Goal: Information Seeking & Learning: Learn about a topic

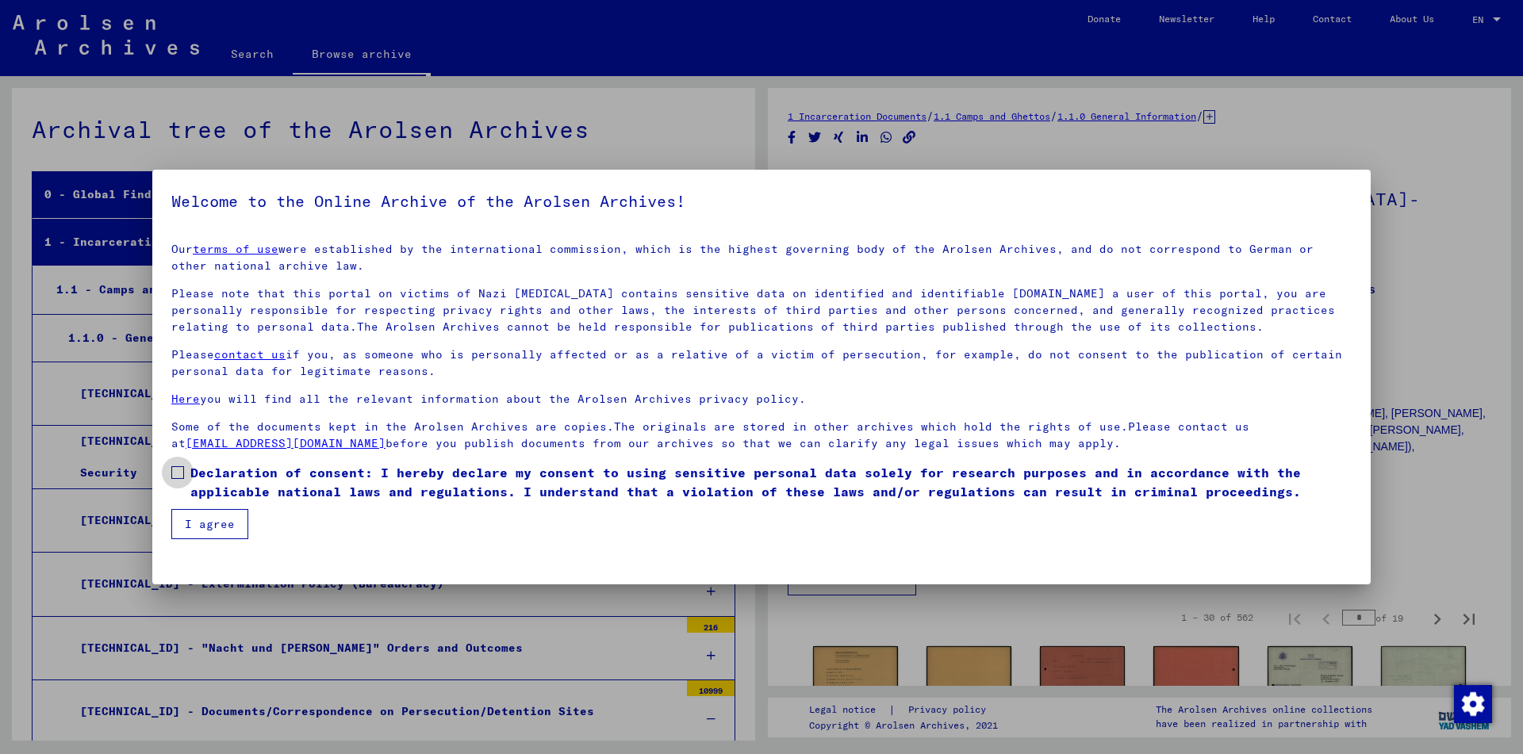
click at [189, 463] on label "Declaration of consent: I hereby declare my consent to using sensitive personal…" at bounding box center [761, 482] width 1180 height 38
click at [221, 538] on button "I agree" at bounding box center [209, 524] width 77 height 30
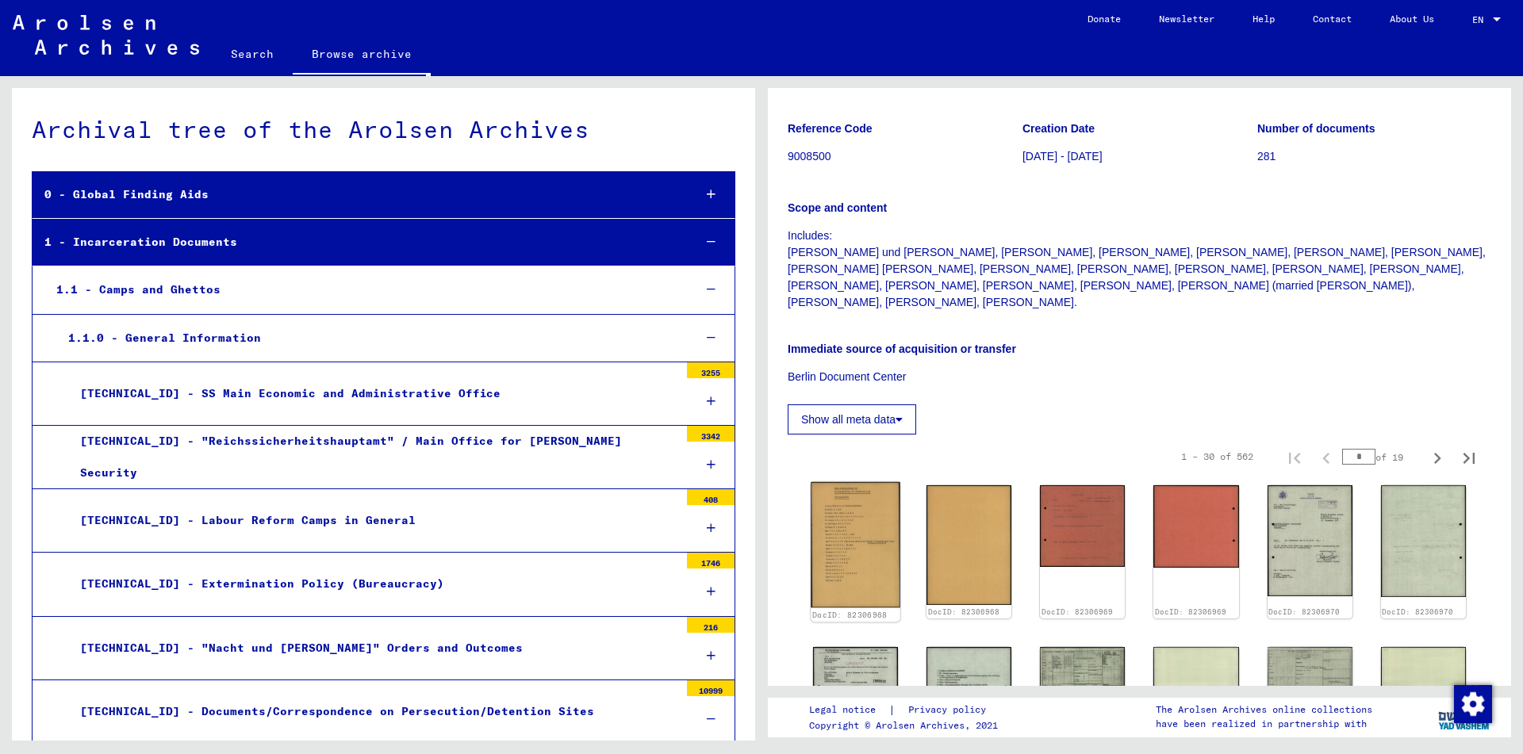
scroll to position [171, 0]
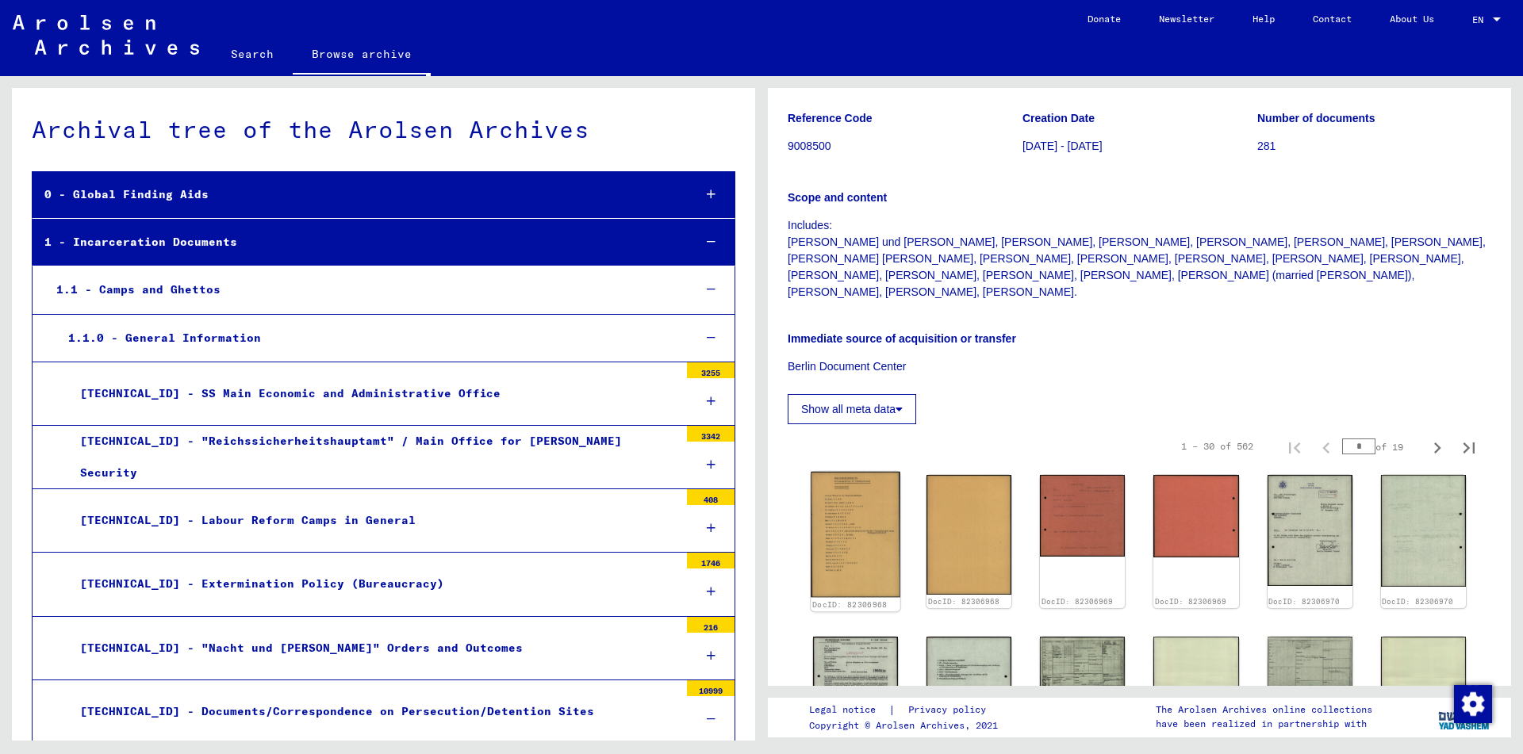
click at [842, 493] on img at bounding box center [856, 534] width 90 height 125
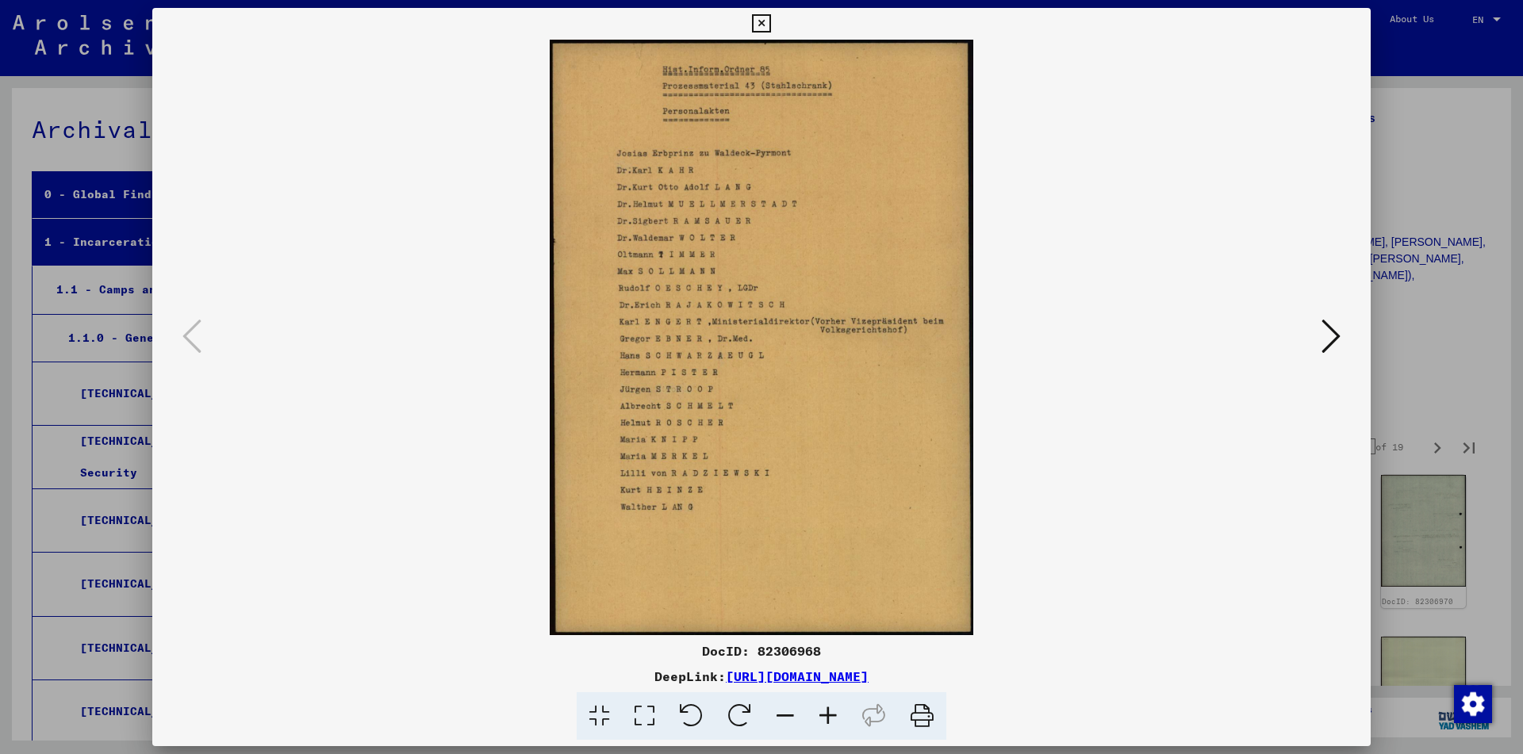
click at [1317, 333] on img at bounding box center [761, 338] width 1111 height 596
click at [1327, 335] on icon at bounding box center [1331, 336] width 19 height 38
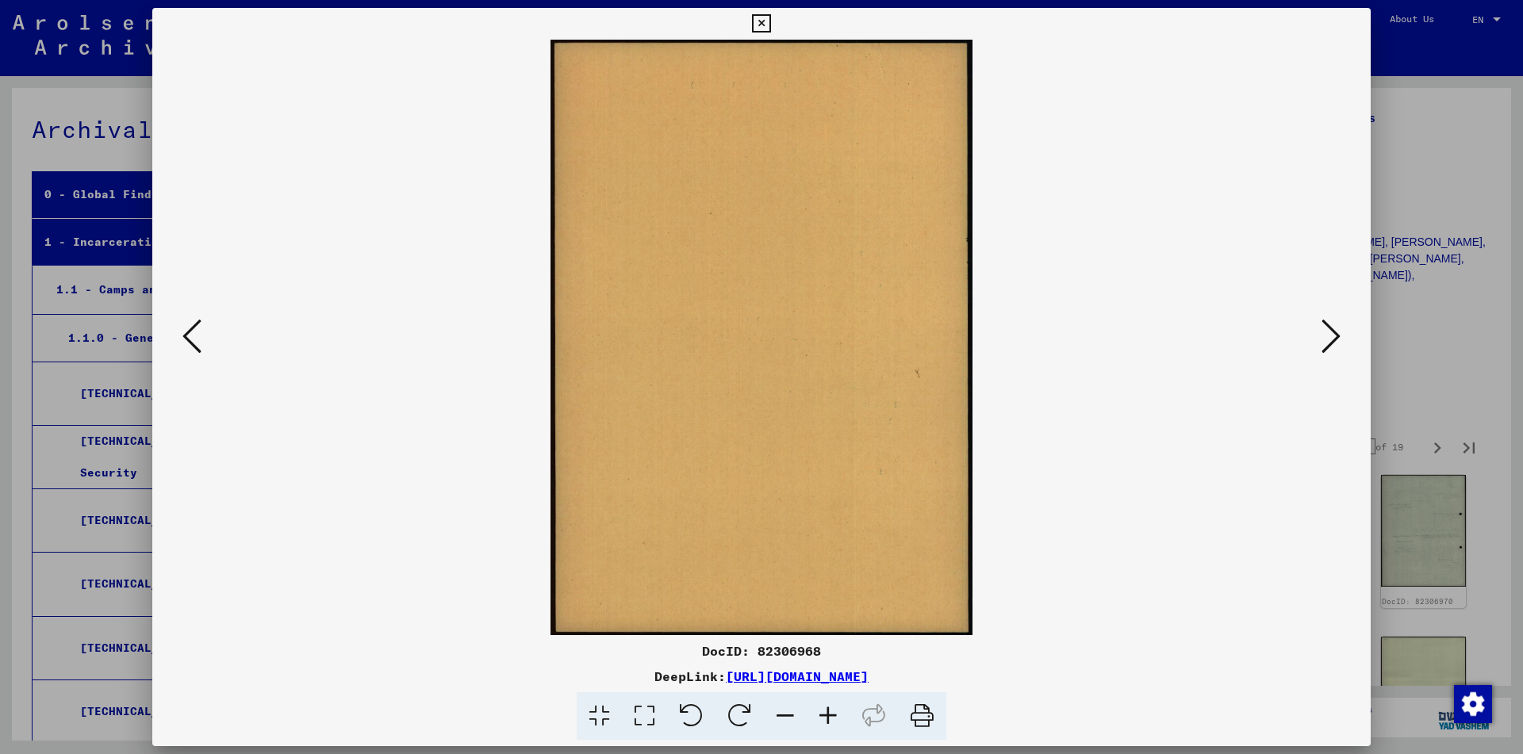
click at [1327, 335] on icon at bounding box center [1331, 336] width 19 height 38
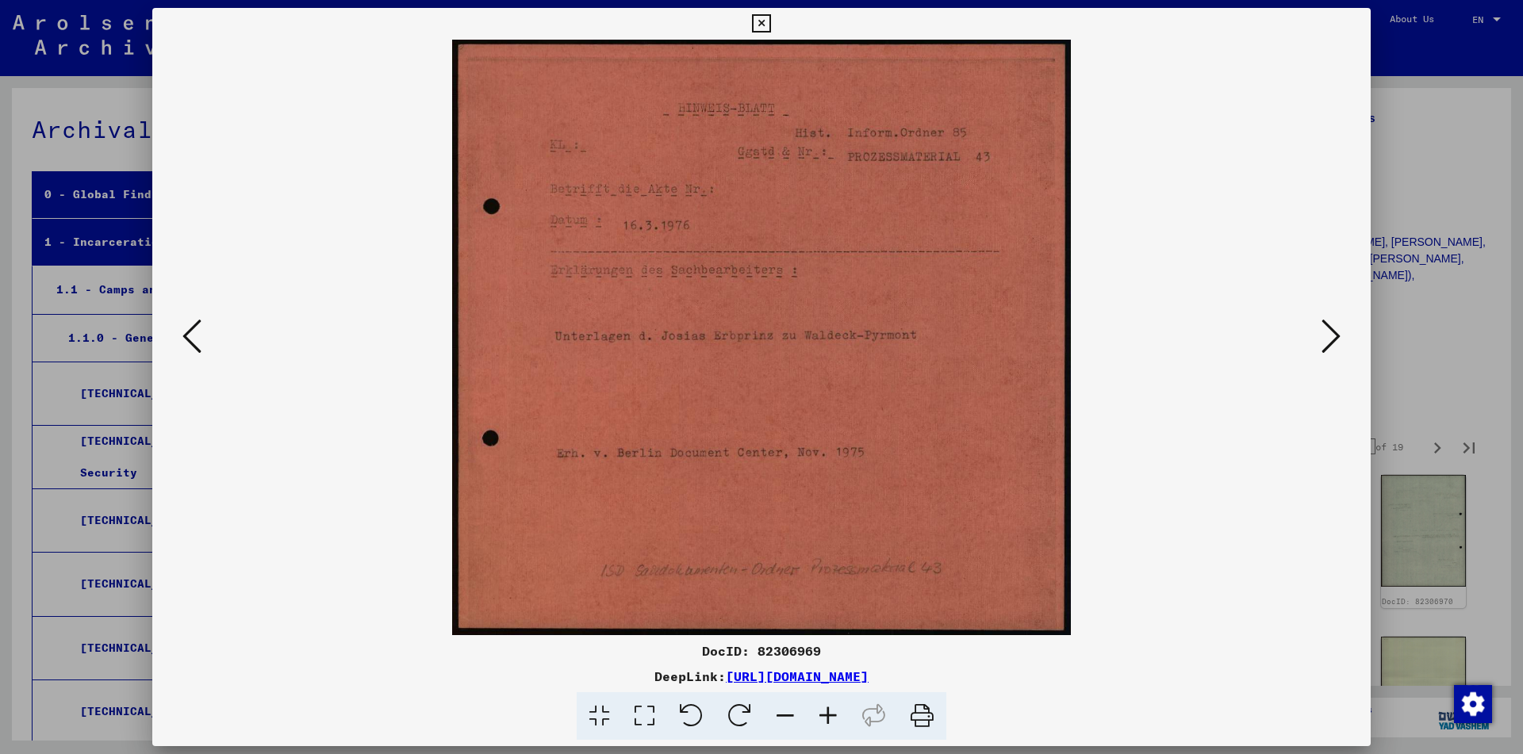
click at [1327, 335] on icon at bounding box center [1331, 336] width 19 height 38
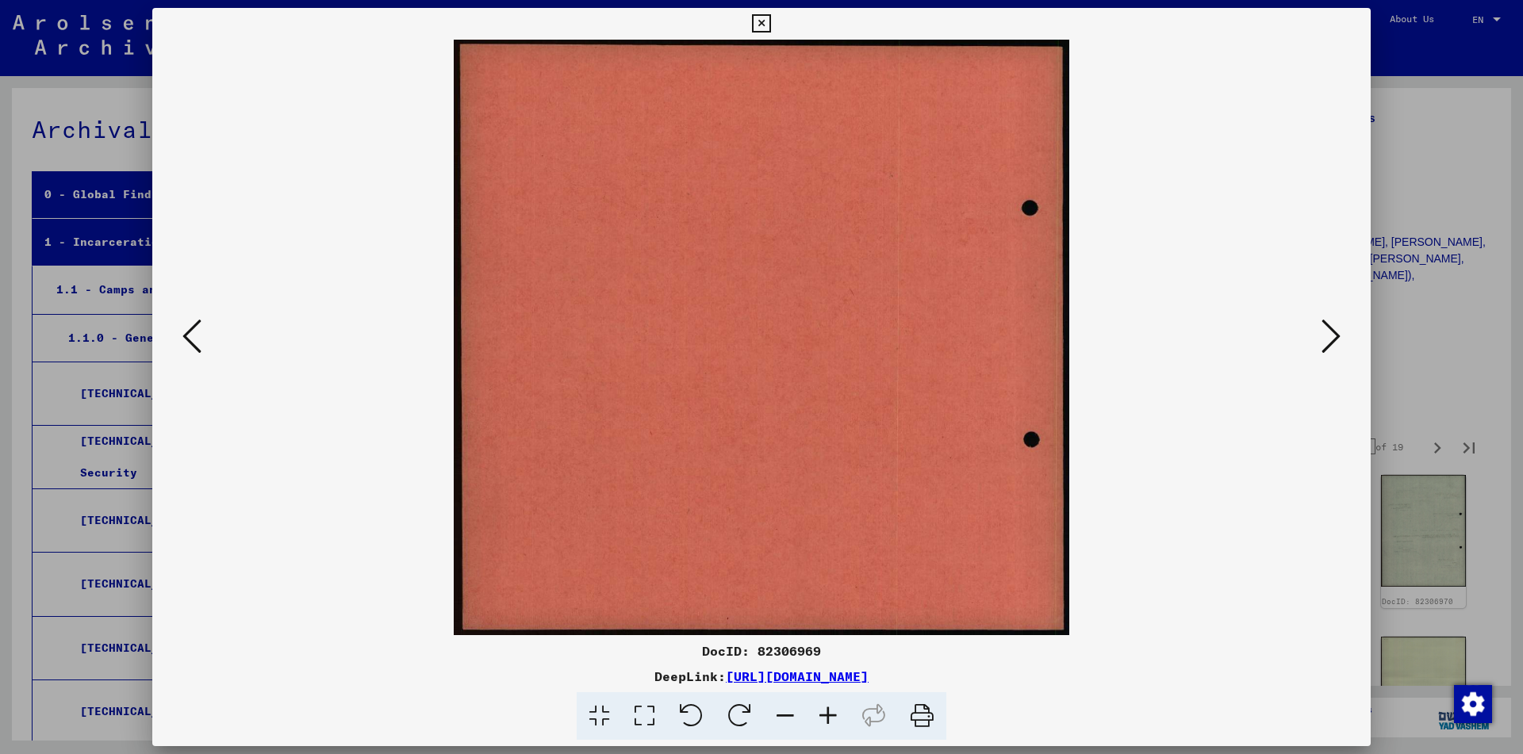
click at [1327, 335] on icon at bounding box center [1331, 336] width 19 height 38
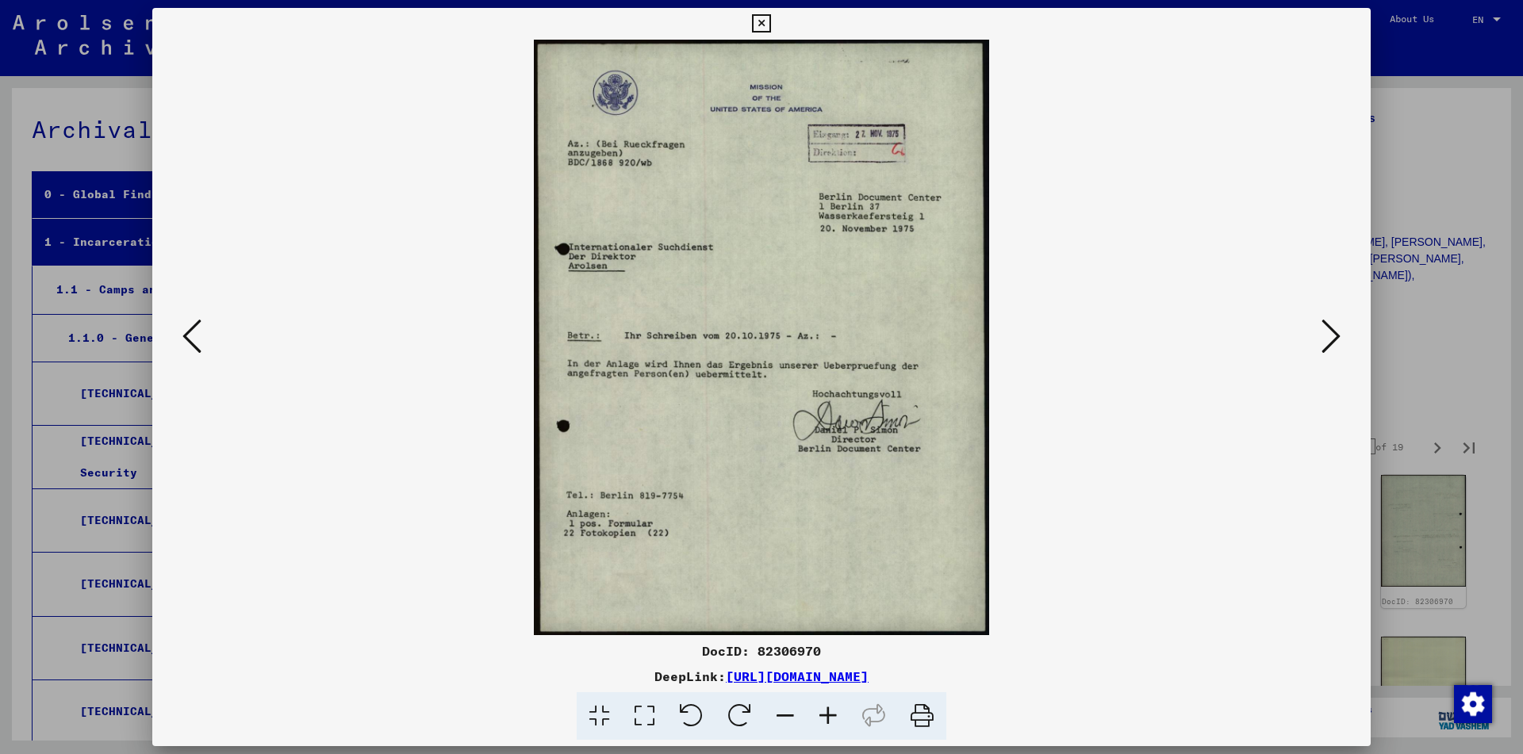
click at [1327, 335] on icon at bounding box center [1331, 336] width 19 height 38
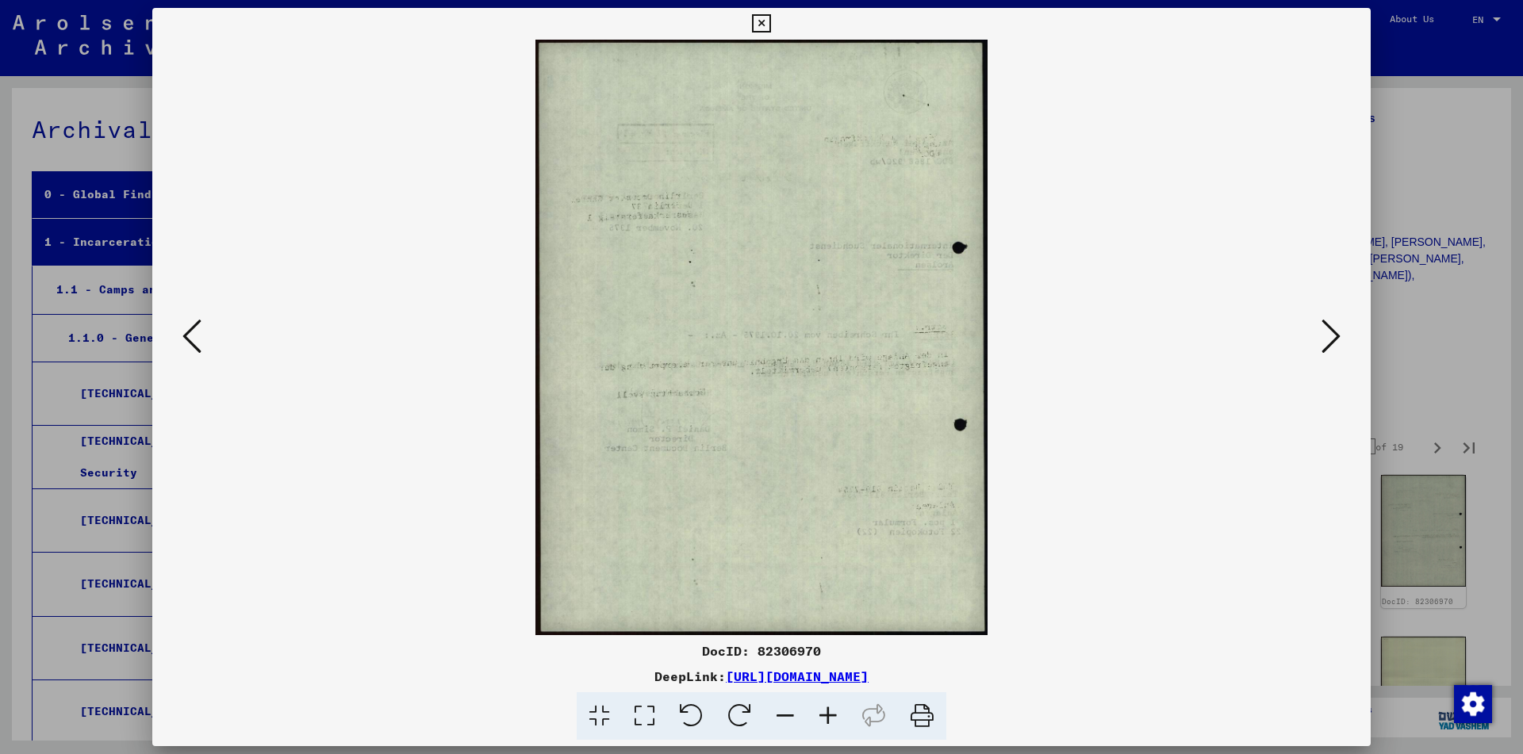
click at [1327, 335] on icon at bounding box center [1331, 336] width 19 height 38
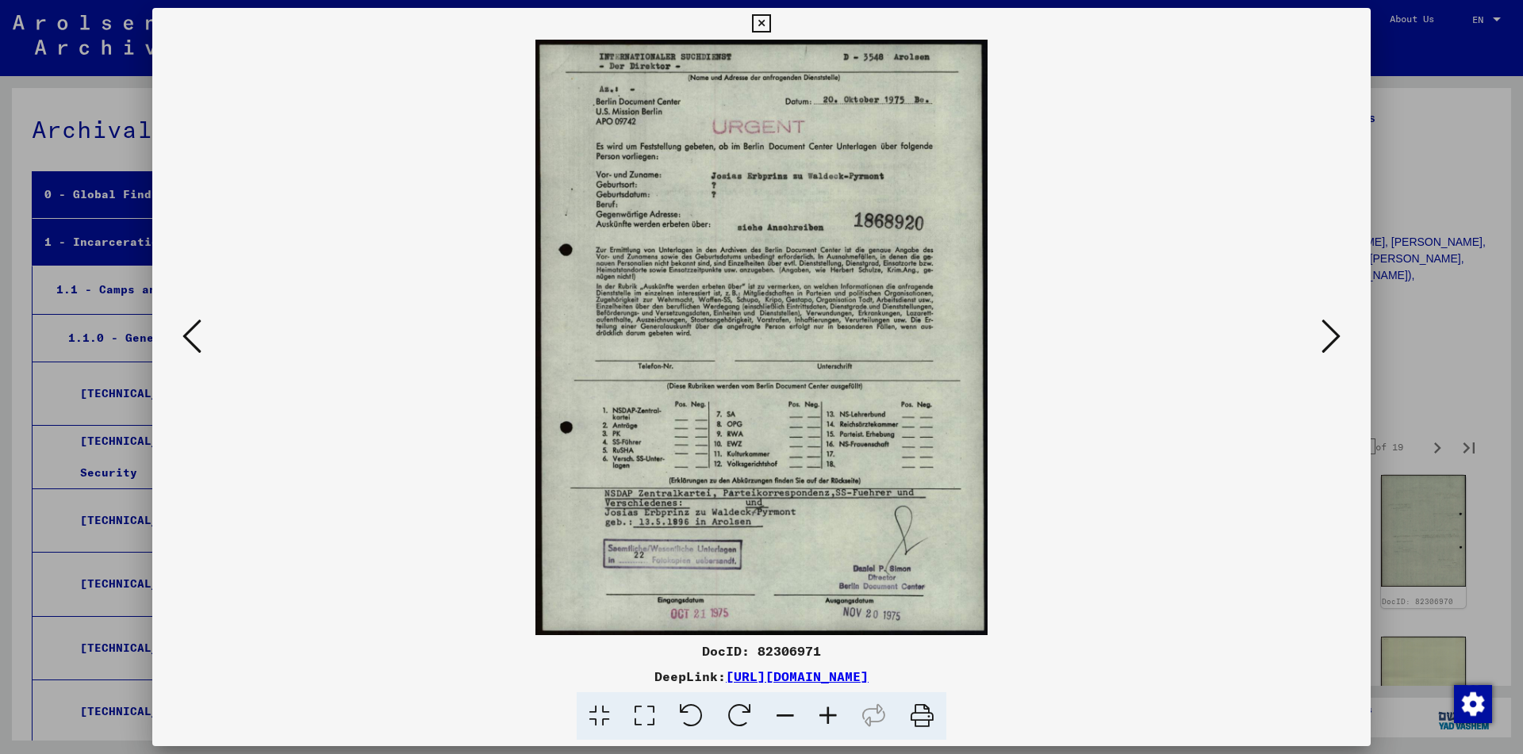
click at [1327, 335] on icon at bounding box center [1331, 336] width 19 height 38
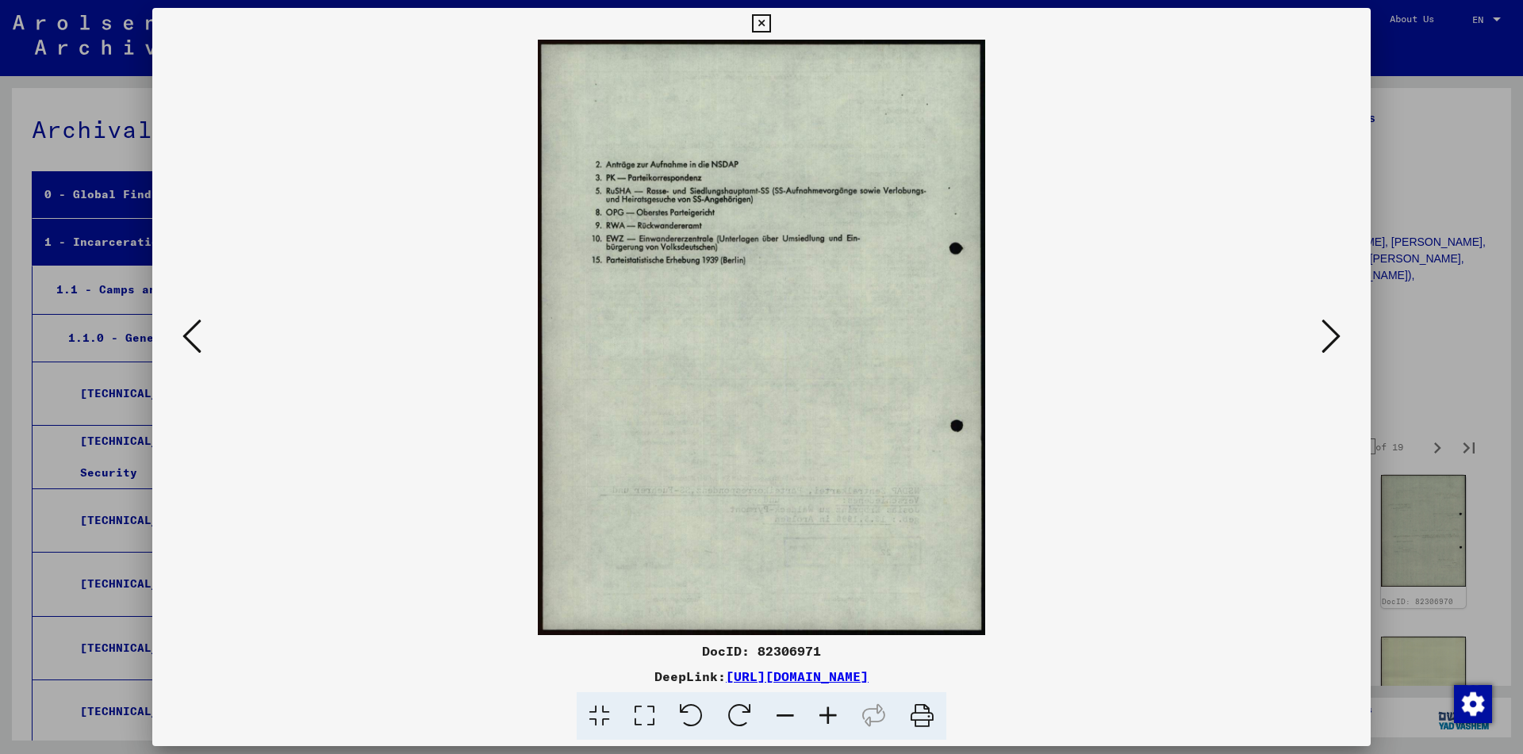
click at [1327, 335] on icon at bounding box center [1331, 336] width 19 height 38
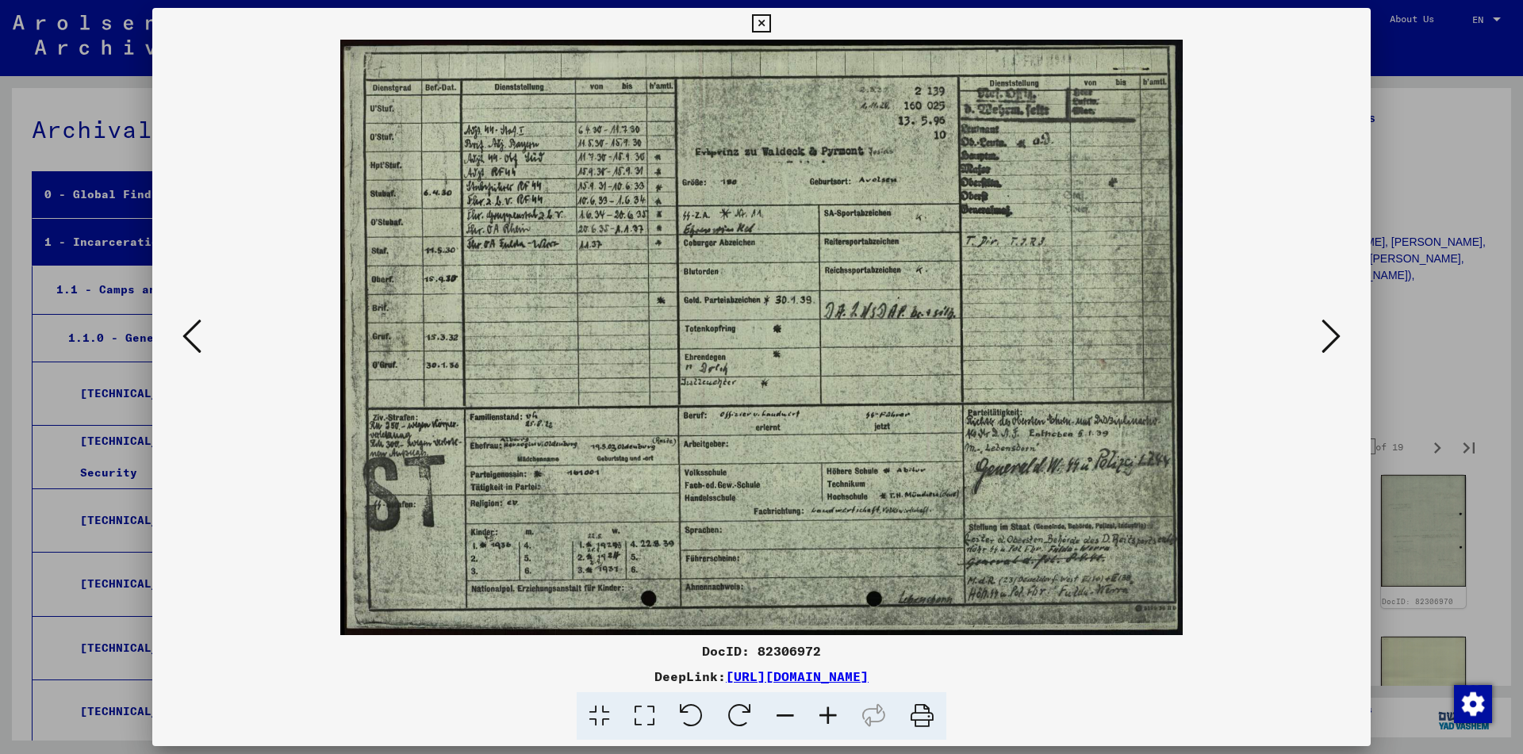
click at [1327, 335] on icon at bounding box center [1331, 336] width 19 height 38
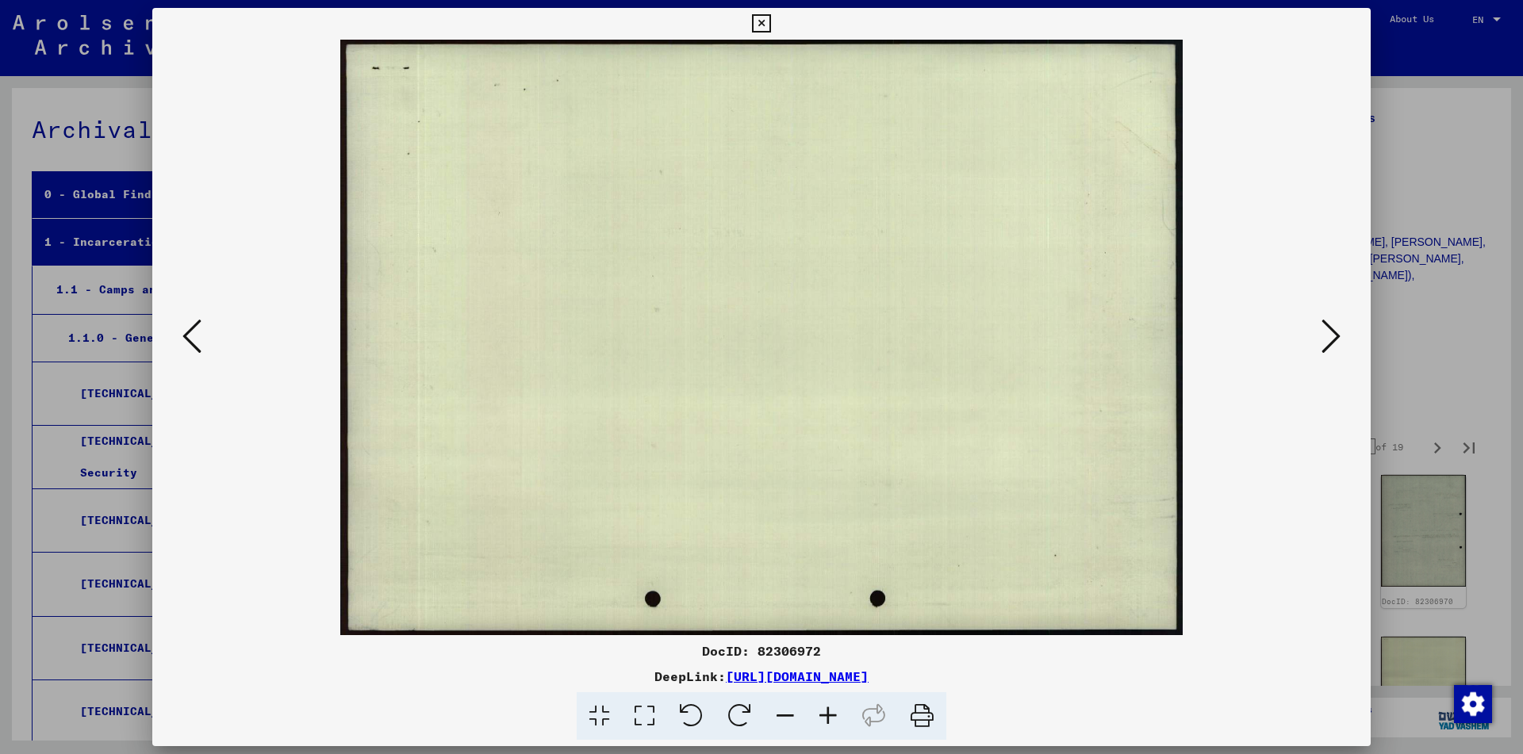
click at [1327, 335] on icon at bounding box center [1331, 336] width 19 height 38
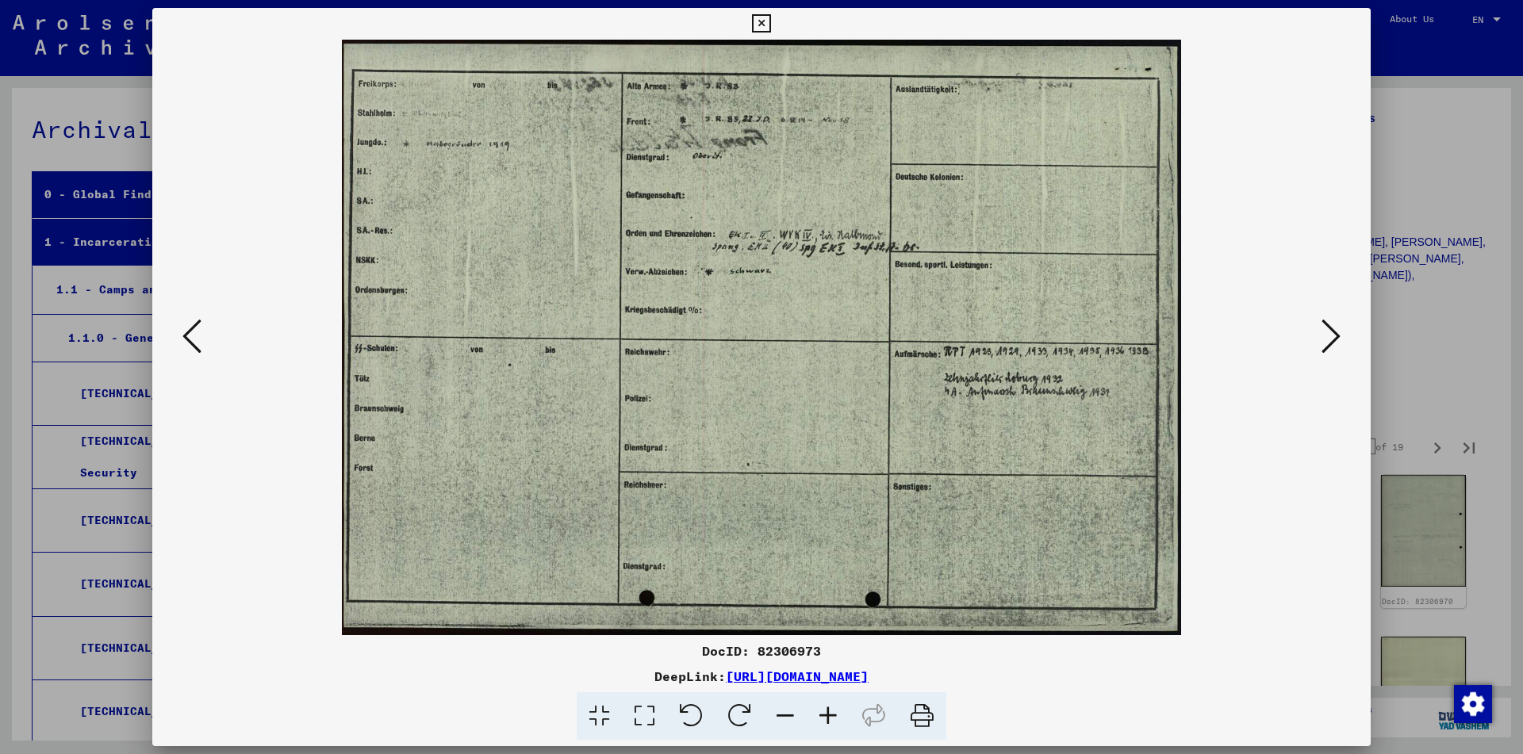
click at [770, 22] on icon at bounding box center [761, 23] width 18 height 19
